Goal: Task Accomplishment & Management: Manage account settings

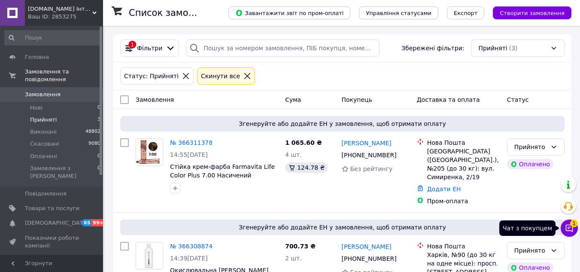
click at [573, 226] on span "1" at bounding box center [574, 223] width 8 height 8
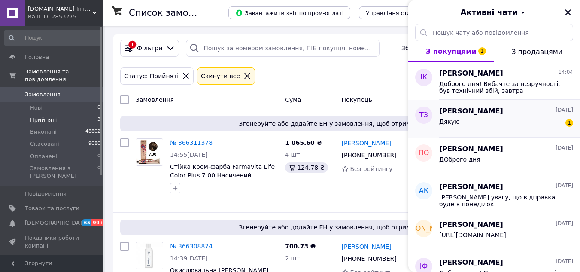
click at [517, 122] on div "Дякую 1" at bounding box center [506, 123] width 134 height 14
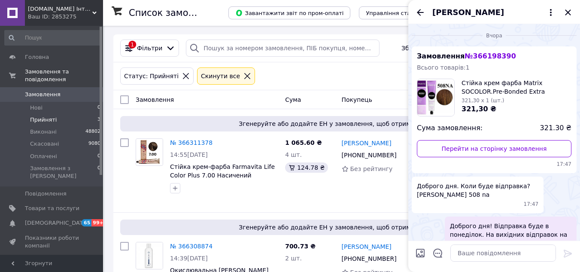
scroll to position [94, 0]
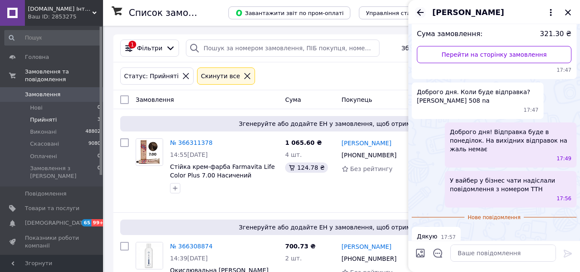
click at [421, 15] on icon "Назад" at bounding box center [420, 12] width 10 height 10
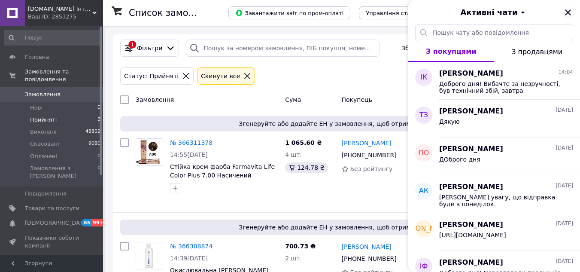
click at [569, 10] on icon "Закрити" at bounding box center [568, 12] width 10 height 10
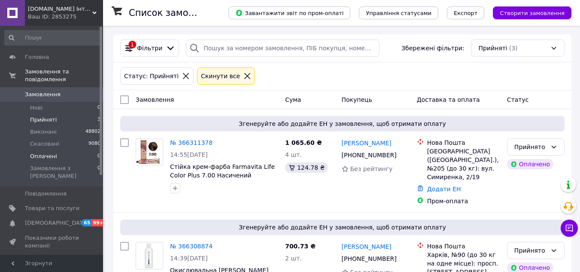
drag, startPoint x: 59, startPoint y: 99, endPoint x: 56, endPoint y: 145, distance: 46.4
click at [59, 102] on li "Нові 0" at bounding box center [53, 108] width 106 height 12
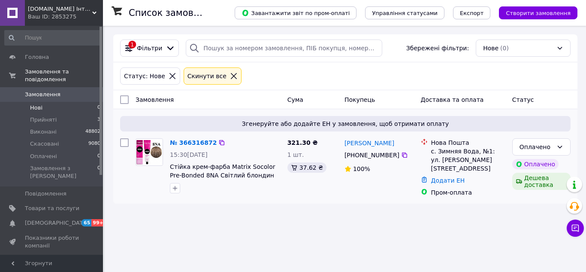
drag, startPoint x: 530, startPoint y: 143, endPoint x: 525, endPoint y: 156, distance: 14.1
click at [530, 143] on div "Оплачено" at bounding box center [536, 146] width 33 height 9
click at [522, 164] on li "Прийнято" at bounding box center [542, 165] width 58 height 15
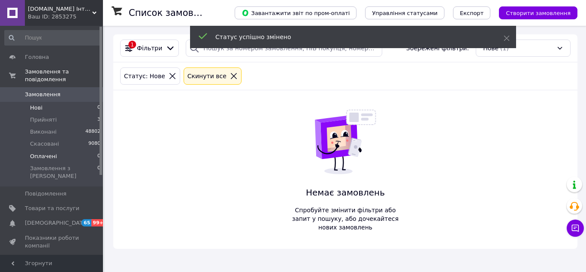
click at [59, 150] on li "Оплачені 0" at bounding box center [53, 156] width 106 height 12
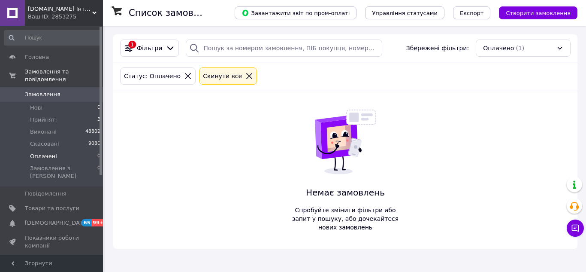
drag, startPoint x: 36, startPoint y: 87, endPoint x: 20, endPoint y: 8, distance: 80.5
click at [36, 91] on span "Замовлення" at bounding box center [43, 95] width 36 height 8
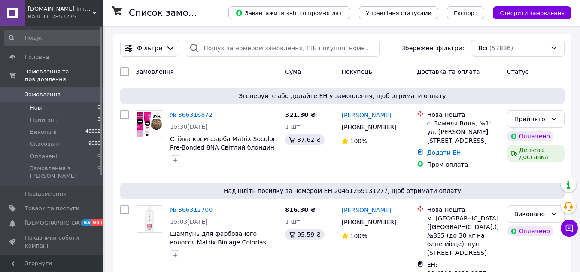
click at [61, 103] on li "Нові 0" at bounding box center [53, 108] width 106 height 12
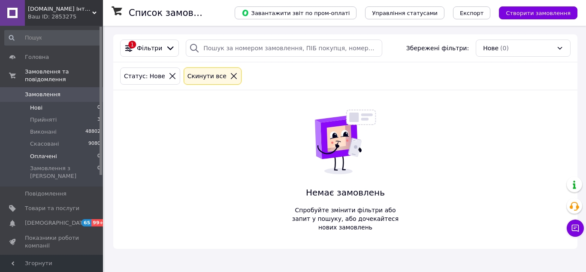
click at [66, 153] on li "Оплачені 0" at bounding box center [53, 156] width 106 height 12
click at [61, 116] on li "Прийняті 3" at bounding box center [53, 120] width 106 height 12
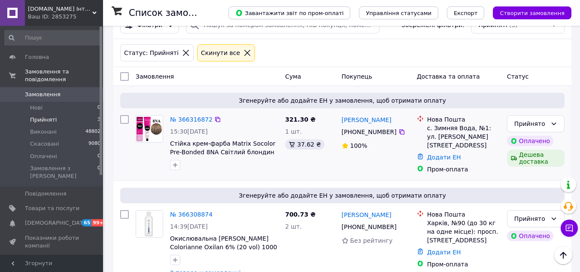
scroll to position [16, 0]
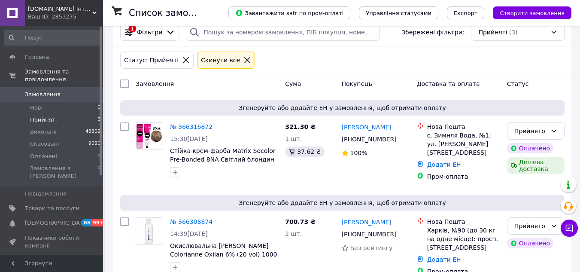
click at [45, 91] on span "Замовлення" at bounding box center [43, 95] width 36 height 8
